Goal: Task Accomplishment & Management: Manage account settings

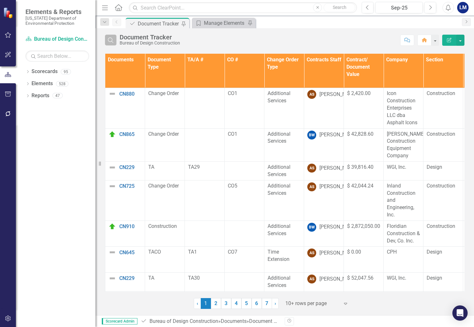
click at [113, 40] on icon "Search" at bounding box center [110, 40] width 7 height 6
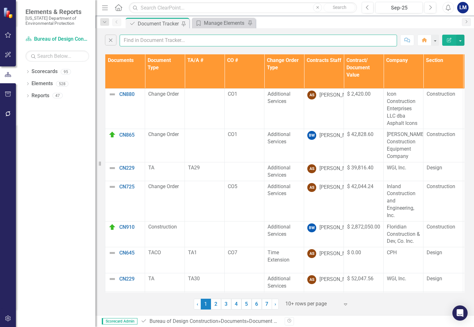
click at [140, 41] on input "text" at bounding box center [259, 41] width 278 height 12
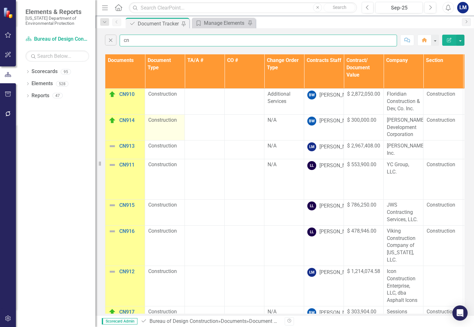
type input "c"
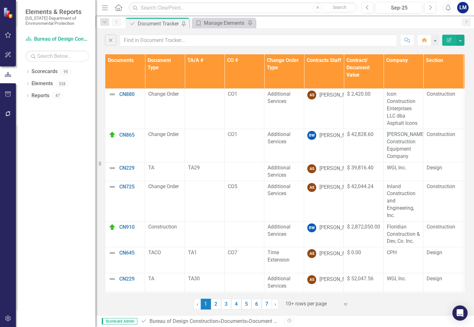
click at [143, 80] on th "Documents" at bounding box center [125, 71] width 40 height 34
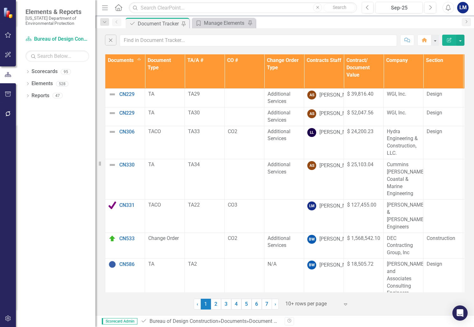
click at [140, 60] on th "Documents Sort Ascending" at bounding box center [125, 71] width 40 height 34
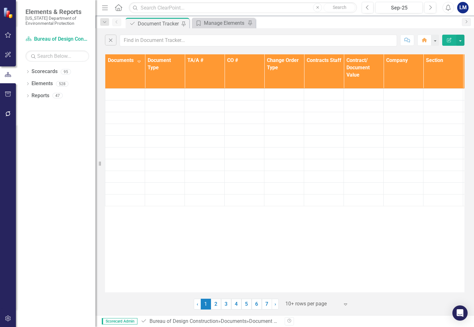
click at [140, 60] on th "Documents Sort Descending" at bounding box center [125, 71] width 40 height 34
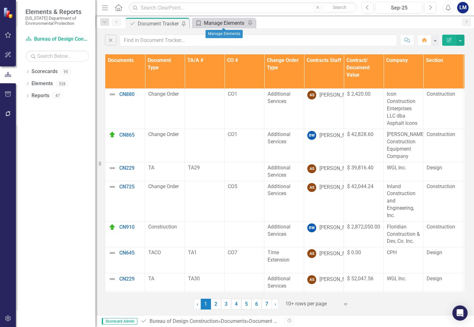
click at [223, 20] on div "Manage Elements" at bounding box center [225, 23] width 42 height 8
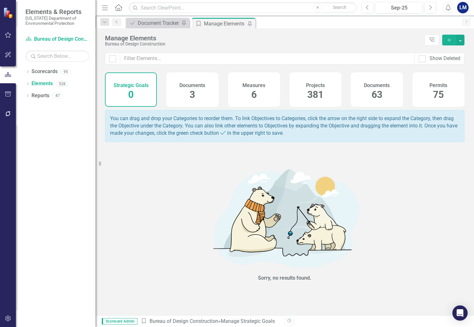
click at [383, 93] on div "Documents 63" at bounding box center [377, 90] width 52 height 34
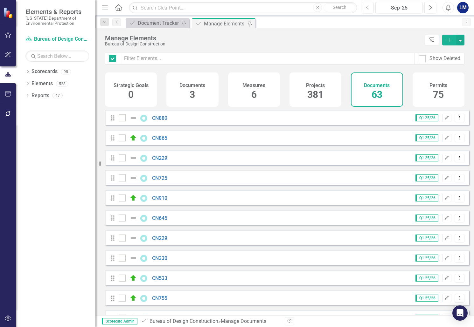
checkbox input "false"
click at [450, 39] on icon "Add" at bounding box center [449, 40] width 6 height 4
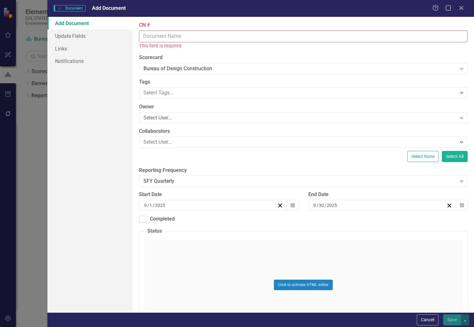
click at [166, 32] on input "CN #" at bounding box center [303, 37] width 329 height 12
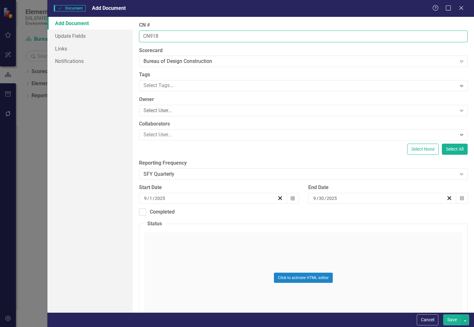
type input "CN918"
click at [443, 315] on button "Save" at bounding box center [452, 320] width 18 height 11
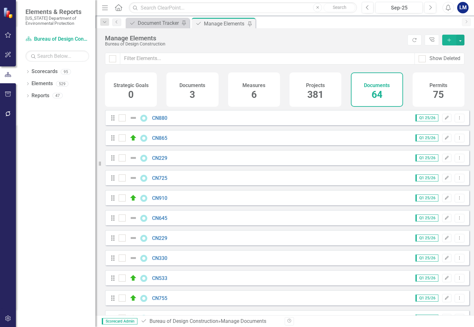
click at [377, 84] on h4 "Documents" at bounding box center [377, 86] width 26 height 6
click at [449, 40] on icon "Add" at bounding box center [449, 40] width 6 height 4
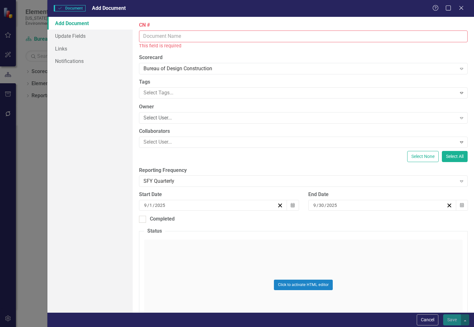
click at [166, 36] on input "CN #" at bounding box center [303, 37] width 329 height 12
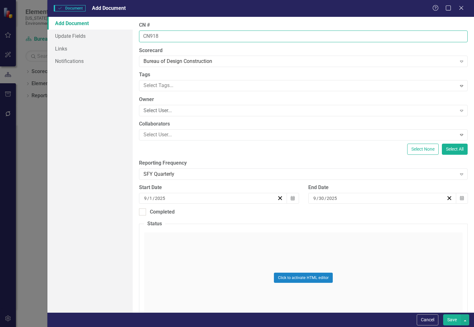
type input "CN918"
click at [171, 247] on div "Click to activate HTML editor" at bounding box center [303, 278] width 319 height 91
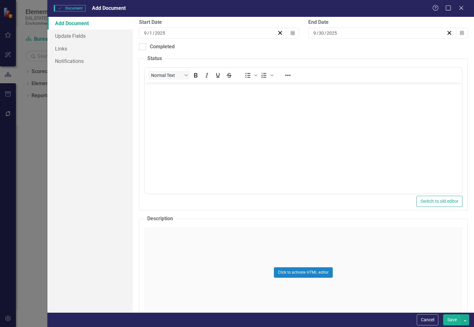
scroll to position [191, 0]
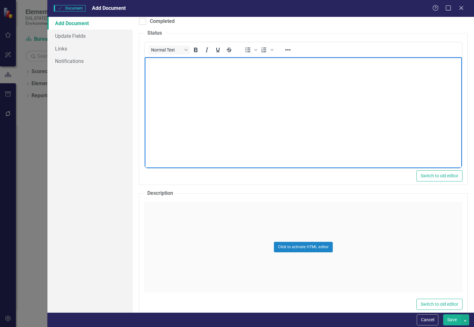
click at [161, 73] on body "Rich Text Area. Press ALT-0 for help." at bounding box center [303, 104] width 317 height 95
click at [187, 62] on p "Routing stopped." at bounding box center [303, 63] width 314 height 8
click at [324, 148] on body "Routing stopped, per Project Manager." at bounding box center [303, 104] width 317 height 95
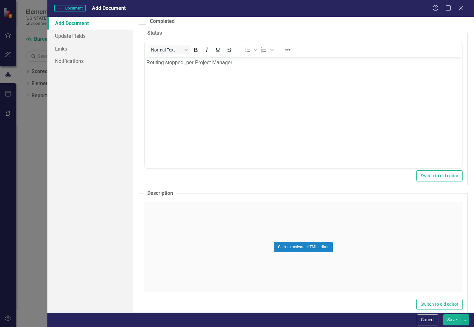
click at [160, 214] on div "Click to activate HTML editor" at bounding box center [303, 247] width 319 height 91
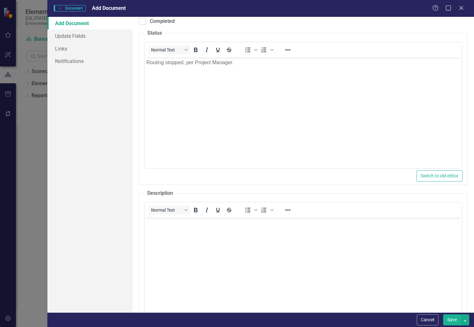
scroll to position [0, 0]
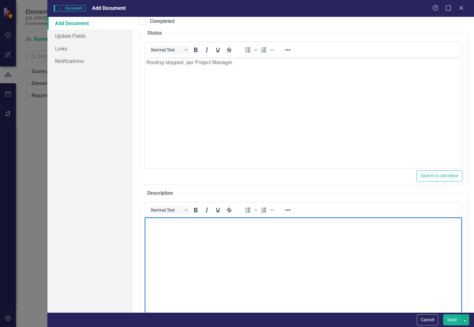
click at [163, 224] on p "Rich Text Area. Press ALT-0 for help." at bounding box center [303, 223] width 314 height 8
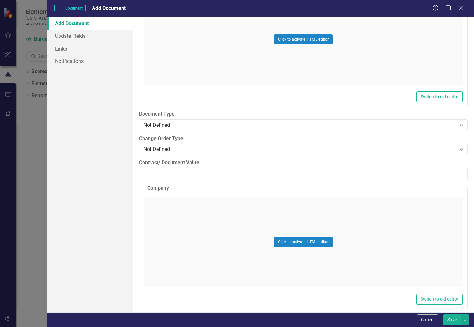
scroll to position [827, 0]
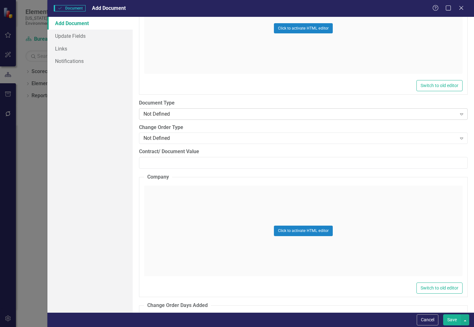
click at [185, 114] on div "Not Defined" at bounding box center [300, 113] width 313 height 7
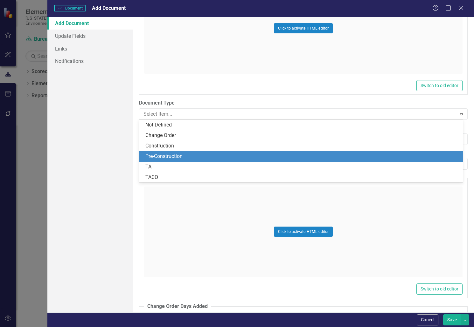
click at [184, 152] on div "Pre-Construction" at bounding box center [301, 156] width 324 height 11
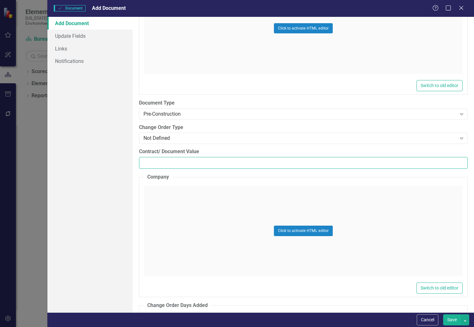
click at [171, 161] on input "Contract/ Document Value" at bounding box center [303, 163] width 329 height 12
paste input "19769.47"
type input "19769.47"
click at [153, 208] on div "Click to activate HTML editor" at bounding box center [303, 231] width 319 height 91
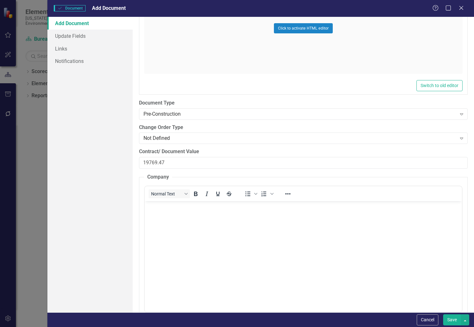
scroll to position [0, 0]
click at [167, 217] on body "Rich Text Area. Press ALT-0 for help." at bounding box center [303, 248] width 317 height 95
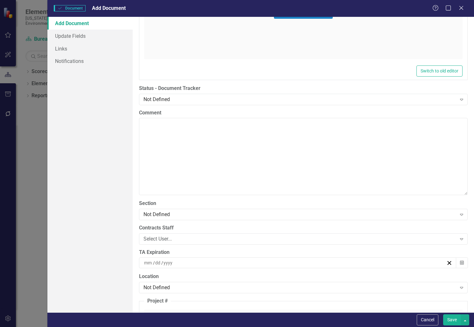
scroll to position [1209, 0]
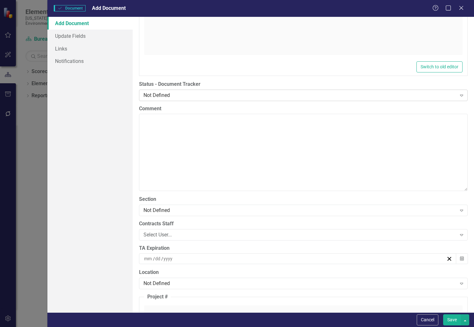
click at [162, 95] on div "Not Defined" at bounding box center [300, 95] width 313 height 7
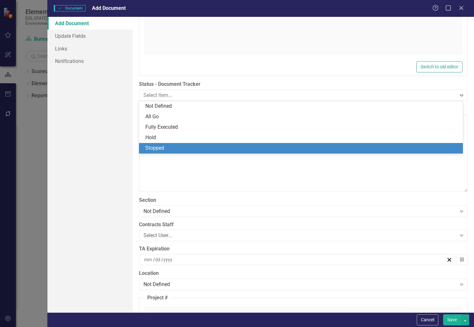
click at [159, 147] on div "Stopped" at bounding box center [302, 148] width 314 height 7
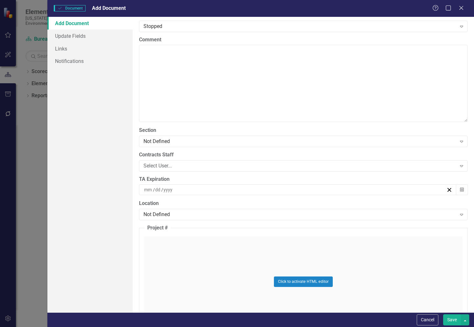
scroll to position [1305, 0]
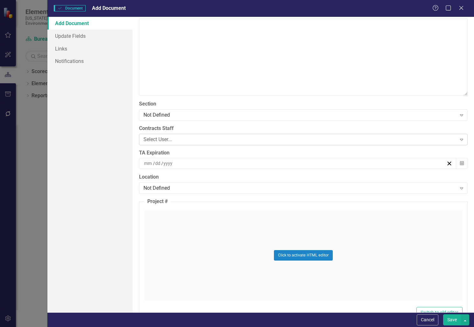
click at [168, 137] on div "Select User..." at bounding box center [300, 139] width 313 height 7
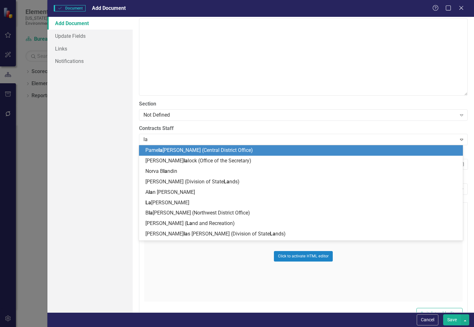
type input "[PERSON_NAME]"
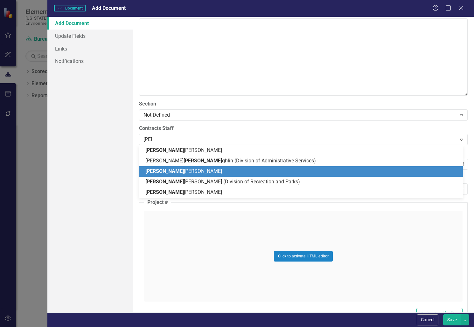
click at [184, 172] on span "[PERSON_NAME] [PERSON_NAME]" at bounding box center [183, 171] width 77 height 6
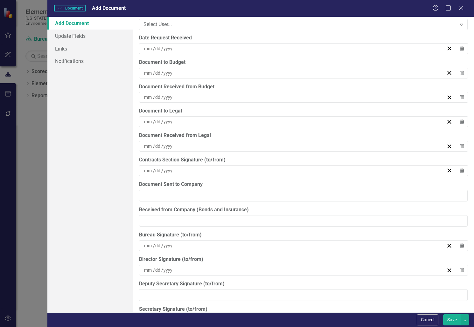
scroll to position [1623, 0]
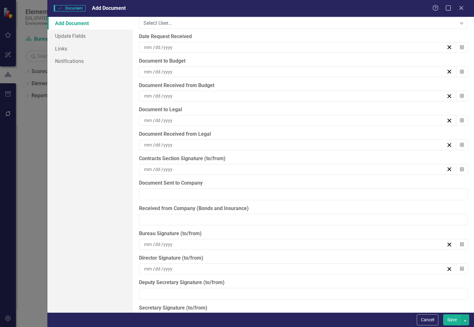
click at [205, 70] on div "/ /" at bounding box center [294, 72] width 303 height 6
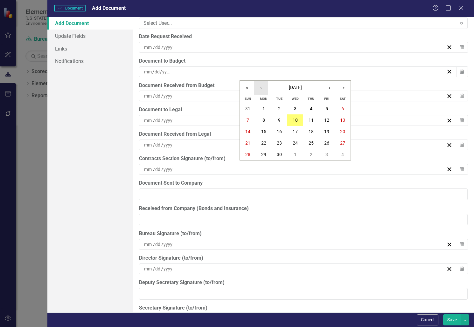
click at [264, 87] on button "‹" at bounding box center [261, 88] width 14 height 14
click at [326, 153] on abbr "29" at bounding box center [326, 154] width 5 height 5
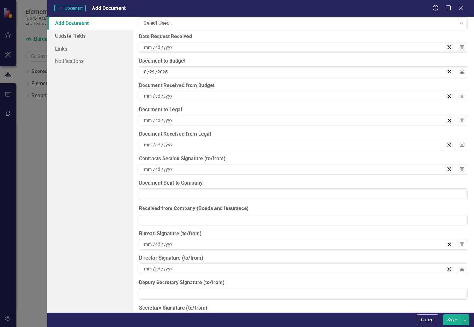
click at [192, 99] on div "/ /" at bounding box center [294, 96] width 303 height 6
click at [261, 114] on button "‹" at bounding box center [261, 112] width 14 height 14
click at [326, 178] on abbr "29" at bounding box center [326, 178] width 5 height 5
click at [217, 121] on div "/ /" at bounding box center [294, 120] width 303 height 6
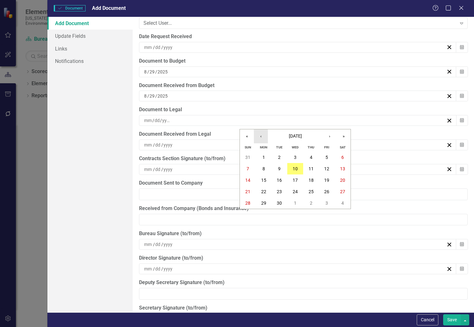
click at [264, 138] on button "‹" at bounding box center [261, 137] width 14 height 14
click at [328, 205] on abbr "29" at bounding box center [326, 203] width 5 height 5
click at [197, 117] on div "[DATE]" at bounding box center [298, 120] width 318 height 11
click at [264, 136] on button "‹" at bounding box center [261, 137] width 14 height 14
click at [330, 133] on button "›" at bounding box center [330, 137] width 14 height 14
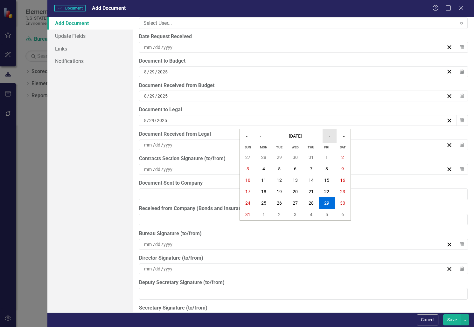
click at [330, 133] on button "›" at bounding box center [330, 137] width 14 height 14
click at [278, 156] on button "2" at bounding box center [279, 157] width 16 height 11
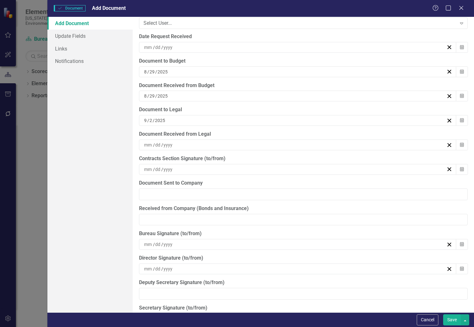
click at [205, 119] on div "[DATE]" at bounding box center [294, 120] width 303 height 6
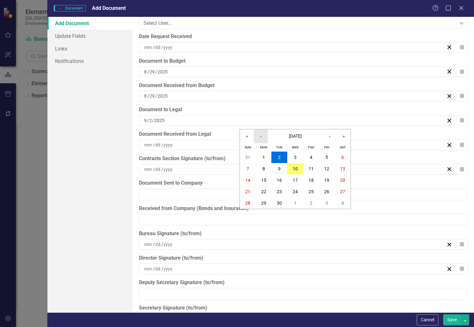
click at [262, 134] on button "‹" at bounding box center [261, 137] width 14 height 14
click at [328, 202] on abbr "29" at bounding box center [326, 203] width 5 height 5
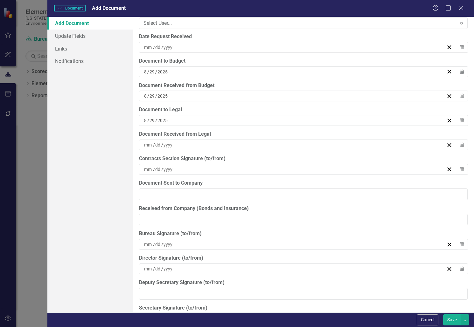
click at [214, 144] on div "/ /" at bounding box center [294, 145] width 303 height 6
click at [282, 181] on button "2" at bounding box center [279, 181] width 16 height 11
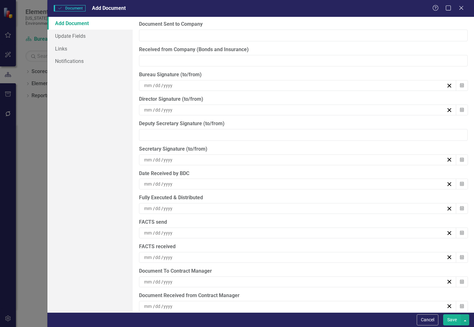
scroll to position [1750, 0]
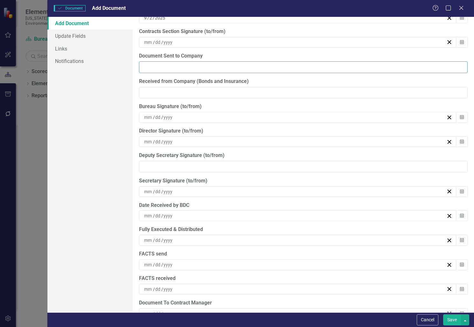
click at [208, 65] on input "Document Sent to Company" at bounding box center [303, 67] width 329 height 12
type input "[DATE]"
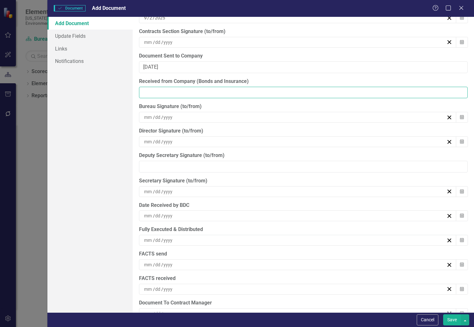
click at [219, 93] on input "Received from Company (Bonds and Insurance)" at bounding box center [303, 93] width 329 height 12
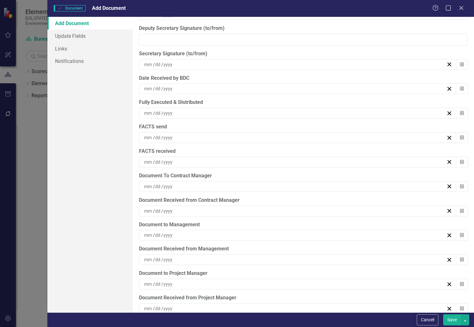
scroll to position [1889, 0]
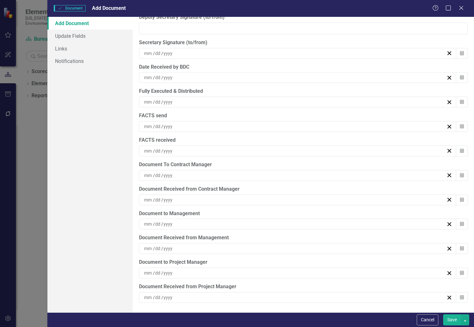
click at [202, 225] on div "/ /" at bounding box center [294, 224] width 303 height 6
click at [295, 261] on abbr "3" at bounding box center [295, 261] width 3 height 5
click at [450, 321] on button "Save" at bounding box center [452, 320] width 18 height 11
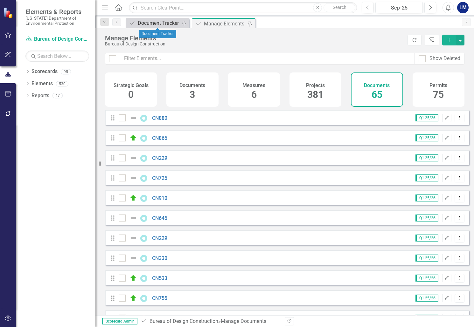
click at [137, 25] on link "Document Document Tracker" at bounding box center [153, 23] width 53 height 8
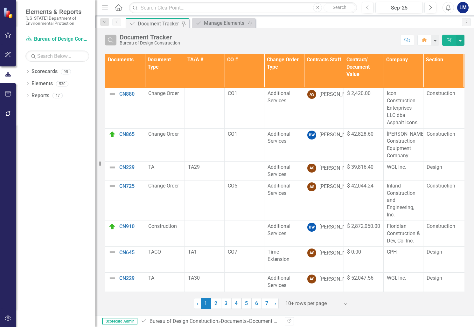
click at [115, 39] on button "Search" at bounding box center [110, 40] width 11 height 11
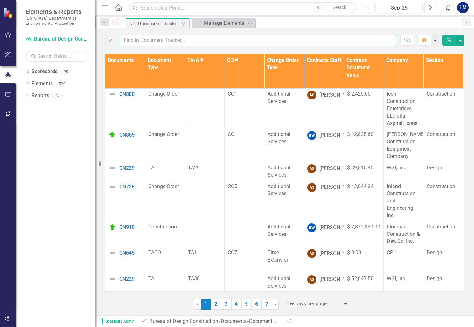
click at [134, 41] on input "text" at bounding box center [259, 41] width 278 height 12
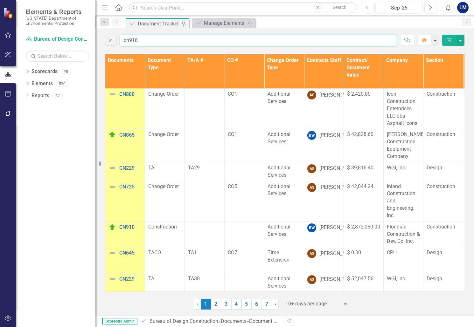
type input "cn918"
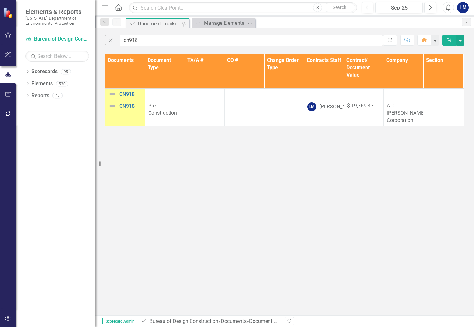
click at [113, 93] on img at bounding box center [113, 95] width 8 height 8
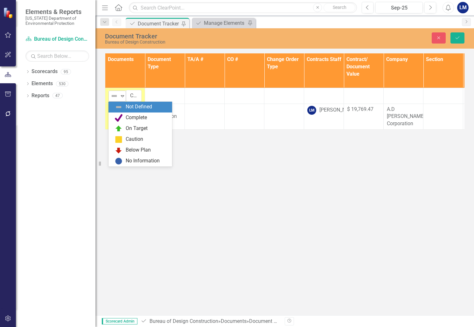
click at [124, 95] on icon "Expand" at bounding box center [122, 96] width 6 height 5
click at [137, 94] on input "CN918" at bounding box center [134, 96] width 16 height 12
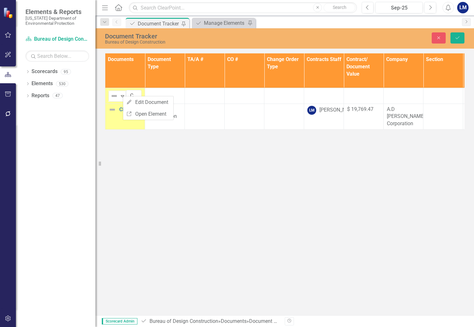
click at [188, 140] on div "Document Tracker Bureau of Design Construction Close Save Documents Document Ty…" at bounding box center [284, 171] width 379 height 287
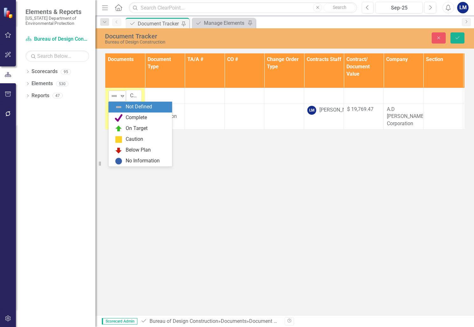
click at [118, 97] on img at bounding box center [114, 96] width 8 height 8
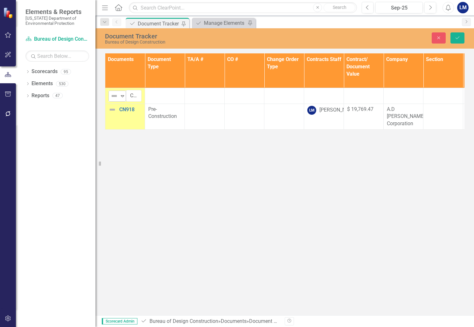
click at [122, 96] on icon "Expand" at bounding box center [122, 96] width 6 height 5
click at [135, 95] on input "CN918" at bounding box center [134, 96] width 16 height 12
click at [140, 97] on input "CN918" at bounding box center [134, 96] width 16 height 12
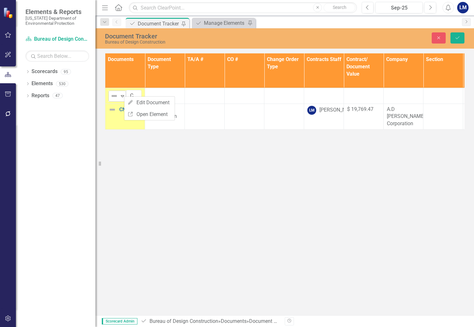
click at [122, 96] on icon "Expand" at bounding box center [122, 96] width 6 height 5
click at [147, 113] on link "Link Open Element" at bounding box center [149, 115] width 50 height 12
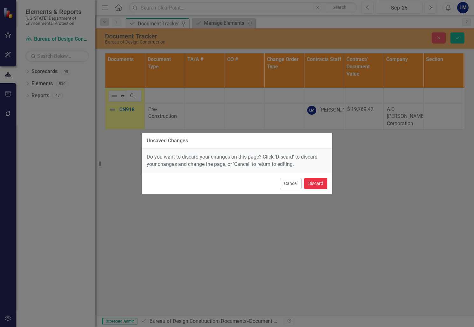
click at [315, 180] on button "Discard" at bounding box center [315, 183] width 23 height 11
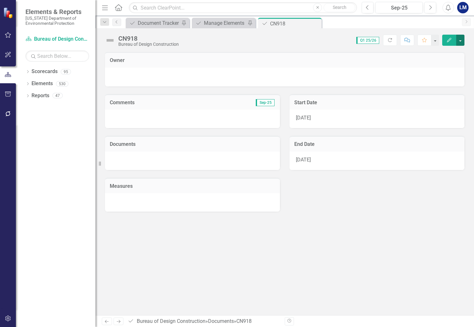
click at [461, 41] on button "button" at bounding box center [460, 40] width 8 height 11
click at [433, 55] on link "Edit Edit Document" at bounding box center [439, 52] width 52 height 12
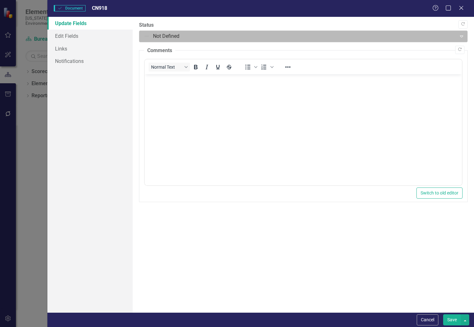
click at [148, 37] on div at bounding box center [298, 36] width 309 height 9
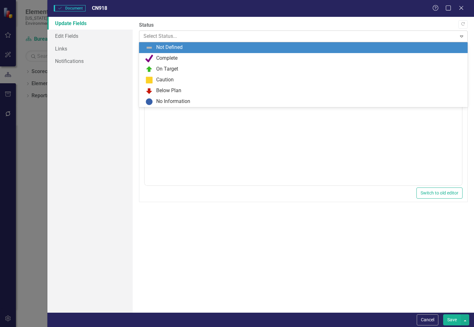
click at [148, 37] on div at bounding box center [298, 36] width 309 height 9
click at [462, 38] on icon "Expand" at bounding box center [462, 36] width 6 height 5
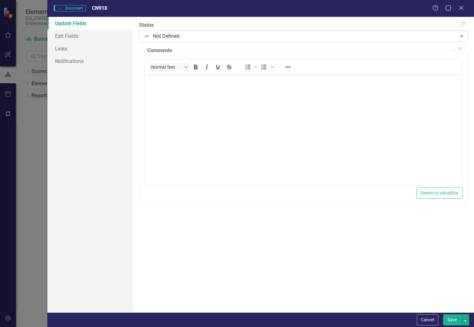
click at [462, 38] on icon "Expand" at bounding box center [462, 36] width 6 height 5
click at [429, 255] on div ""Update" fields in ClearPoint are the fields that change from reporting period …" at bounding box center [303, 165] width 341 height 296
click at [428, 319] on button "Cancel" at bounding box center [428, 320] width 22 height 11
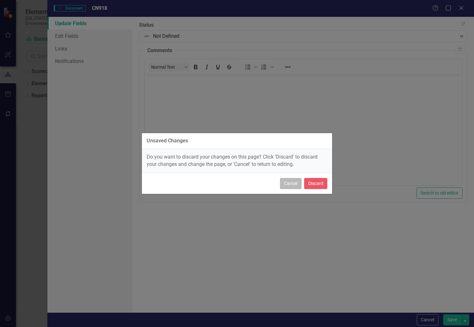
drag, startPoint x: 288, startPoint y: 182, endPoint x: 144, endPoint y: 107, distance: 162.4
click at [288, 182] on button "Cancel" at bounding box center [291, 183] width 22 height 11
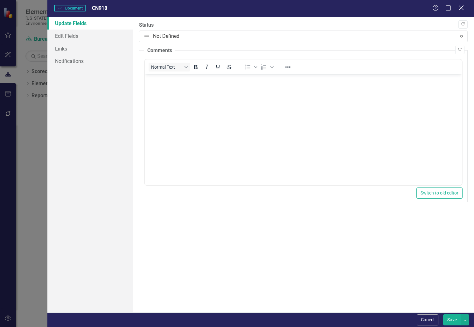
click at [458, 7] on icon "Close" at bounding box center [461, 8] width 8 height 6
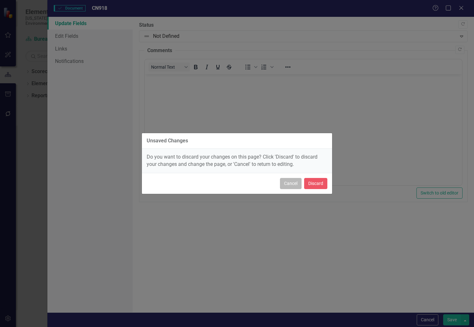
drag, startPoint x: 298, startPoint y: 184, endPoint x: 152, endPoint y: 110, distance: 162.8
click at [298, 184] on button "Cancel" at bounding box center [291, 183] width 22 height 11
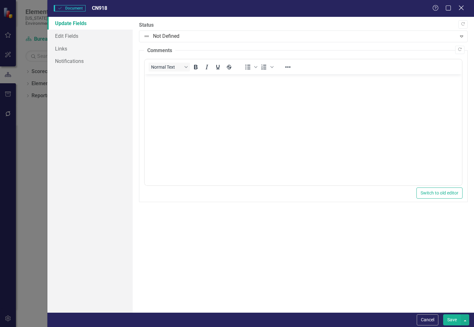
click at [458, 6] on icon "Close" at bounding box center [461, 8] width 8 height 6
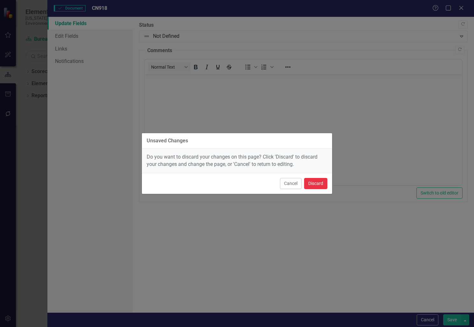
click at [312, 186] on button "Discard" at bounding box center [315, 183] width 23 height 11
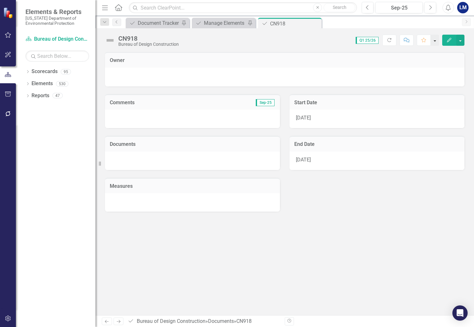
click at [436, 42] on button "button" at bounding box center [435, 40] width 8 height 11
click at [411, 43] on button "Comment" at bounding box center [407, 40] width 14 height 11
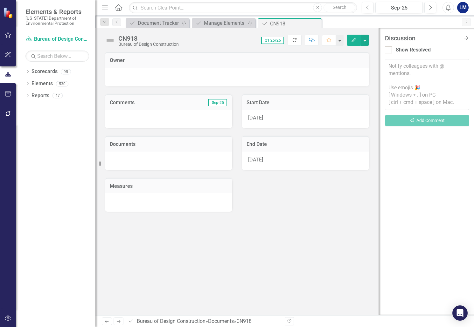
click at [299, 41] on button "Refresh" at bounding box center [295, 40] width 14 height 11
drag, startPoint x: 289, startPoint y: 23, endPoint x: 273, endPoint y: 23, distance: 15.3
drag, startPoint x: 273, startPoint y: 23, endPoint x: 252, endPoint y: 48, distance: 33.2
click at [252, 48] on div "CN918 Bureau of Design Construction Score: N/A Q1 25/26 Completed Comment Favor…" at bounding box center [236, 171] width 283 height 287
click at [317, 24] on icon "Close" at bounding box center [316, 23] width 6 height 5
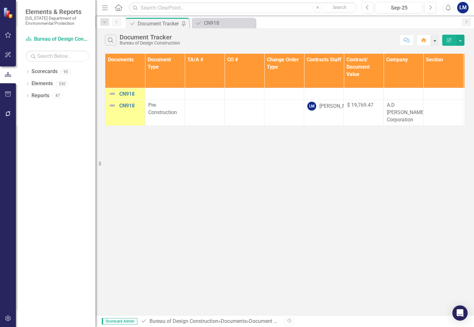
click at [438, 41] on button "button" at bounding box center [435, 40] width 8 height 11
click at [411, 43] on button "Comment" at bounding box center [407, 40] width 14 height 11
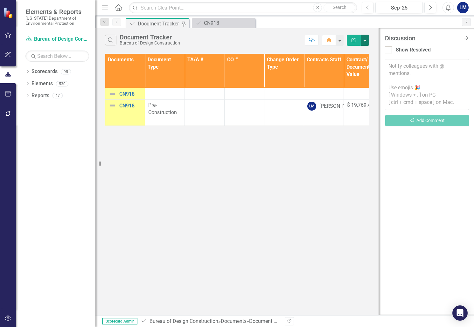
click at [368, 41] on button "button" at bounding box center [365, 40] width 8 height 11
click at [376, 49] on link "Edit Report Edit Report" at bounding box center [386, 52] width 50 height 12
